Goal: Find specific page/section

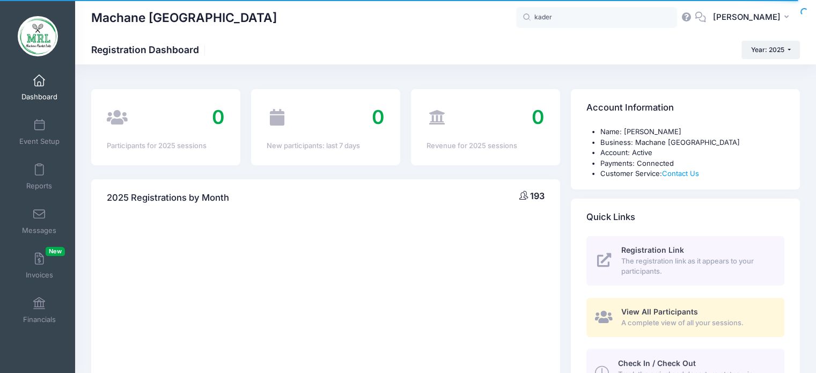
click at [554, 24] on input "kader" at bounding box center [596, 17] width 161 height 21
type input "kader"
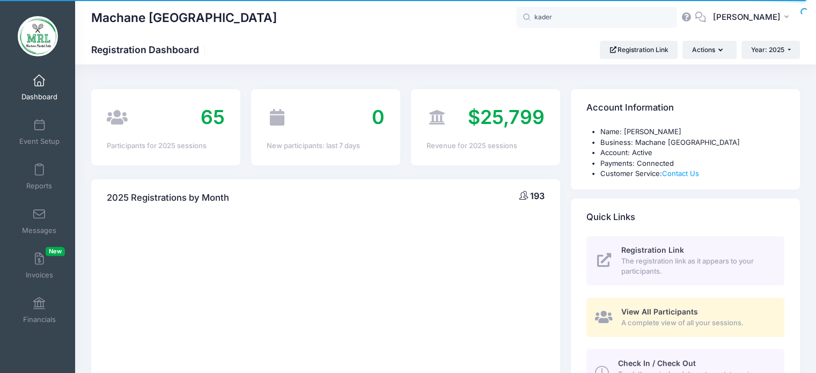
select select
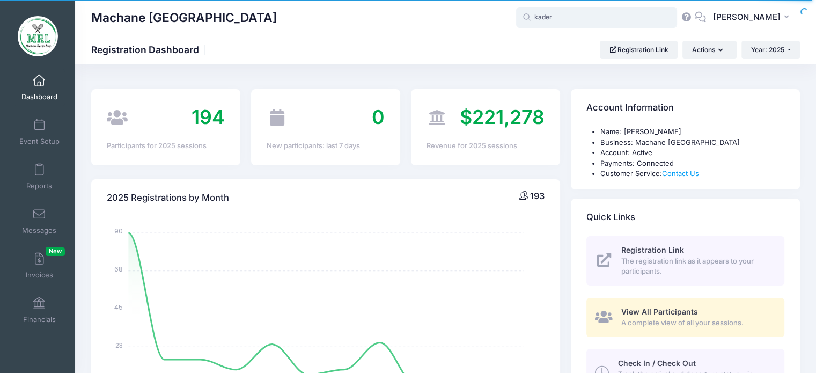
click at [569, 24] on input "kader" at bounding box center [596, 17] width 161 height 21
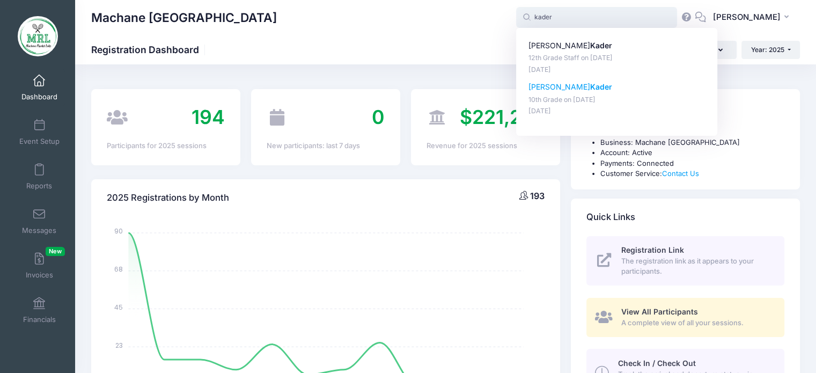
click at [563, 92] on p "[PERSON_NAME]" at bounding box center [617, 87] width 177 height 11
type input "[PERSON_NAME] (10th Grade, [DATE])"
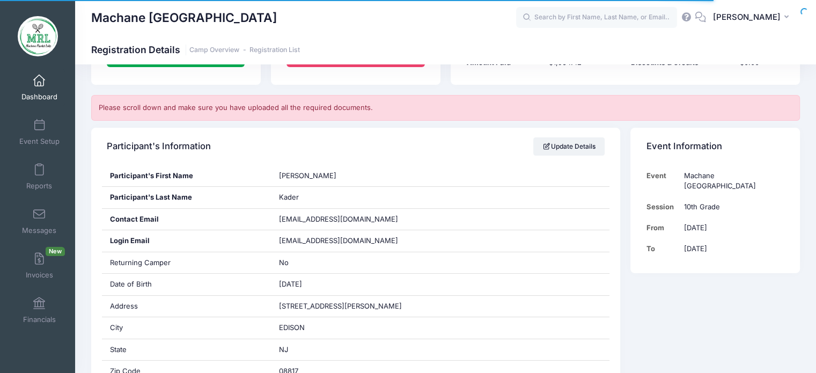
scroll to position [160, 0]
